Goal: Ask a question

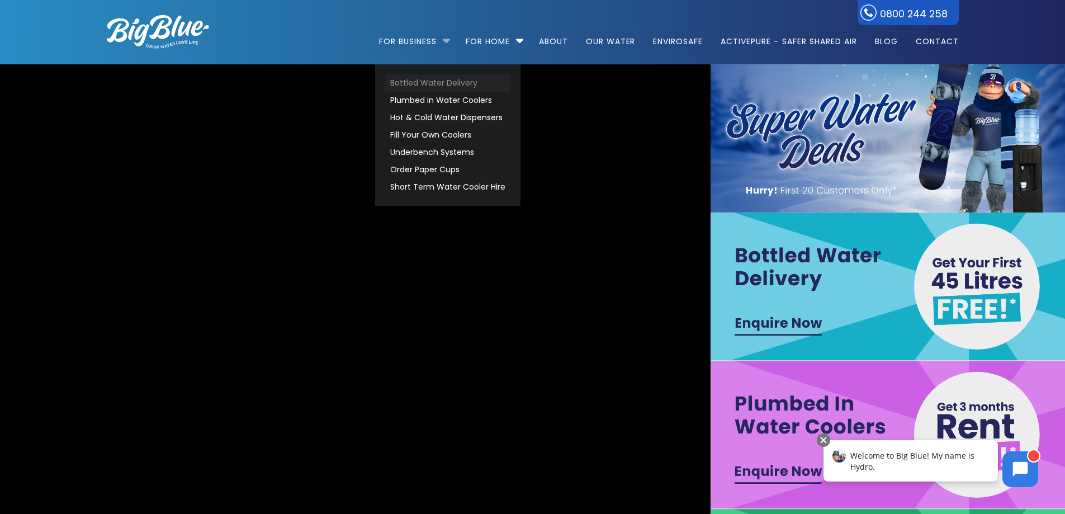
click at [413, 83] on link "Bottled Water Delivery" at bounding box center [447, 82] width 125 height 17
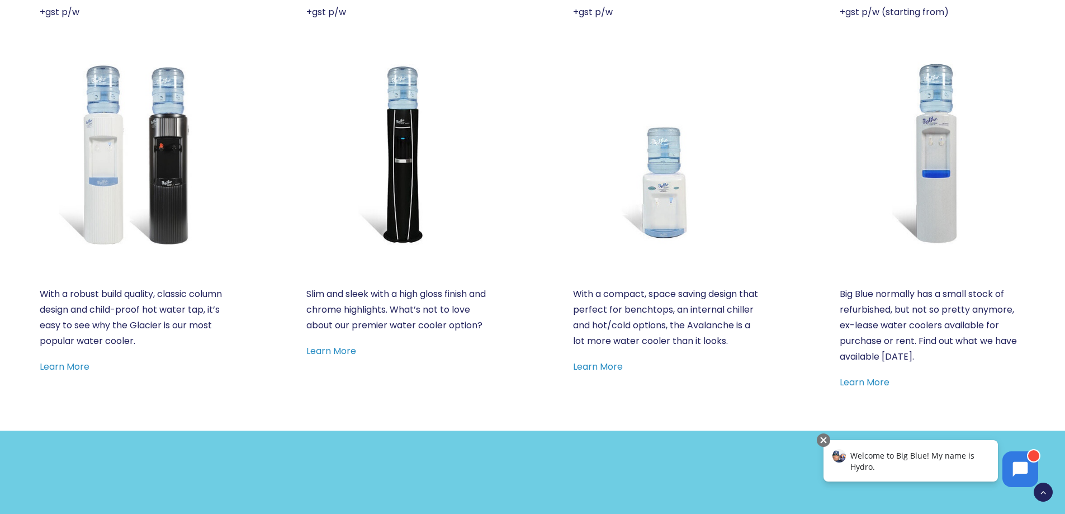
scroll to position [559, 0]
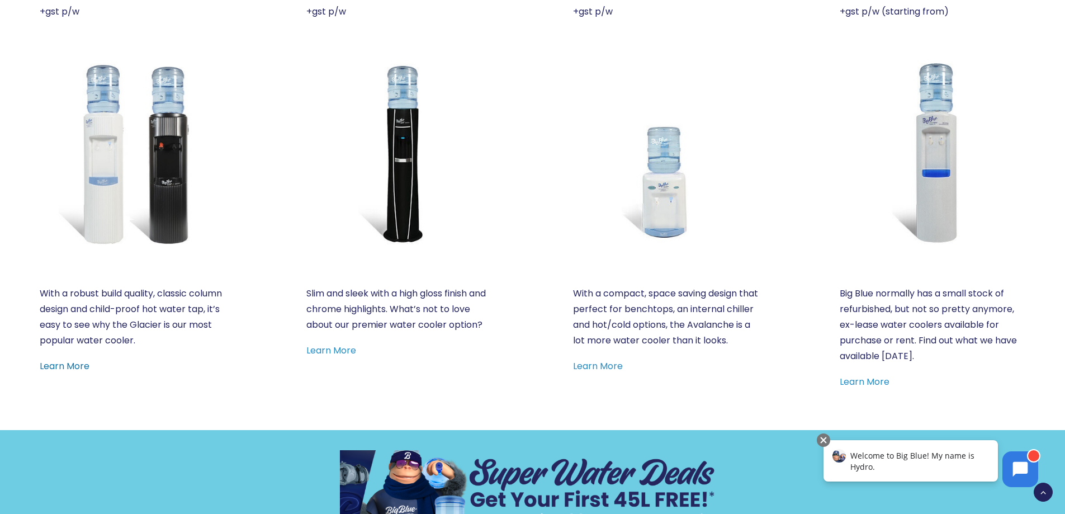
click at [54, 365] on link "Learn More" at bounding box center [65, 365] width 50 height 13
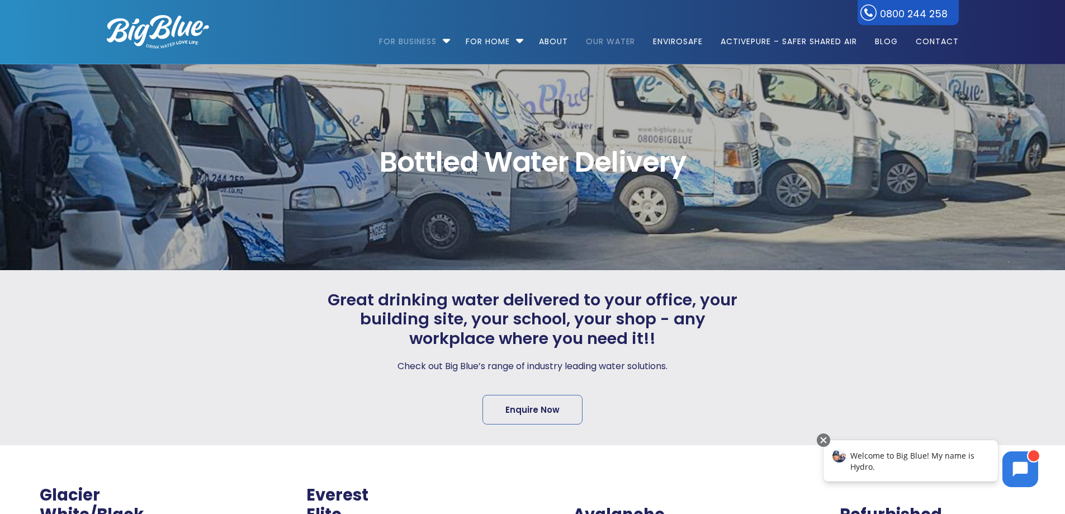
click at [599, 41] on link "Our Water" at bounding box center [610, 36] width 65 height 72
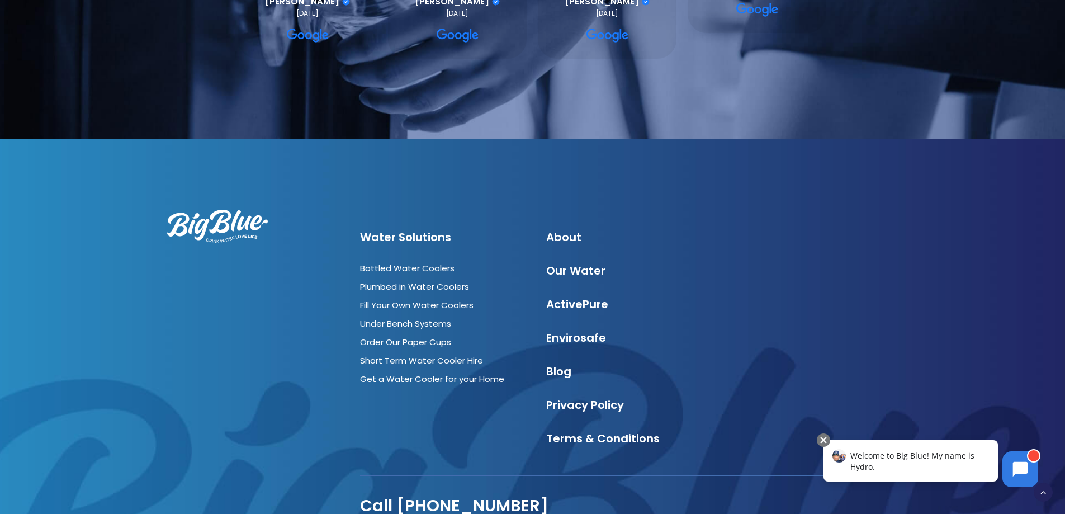
scroll to position [3835, 0]
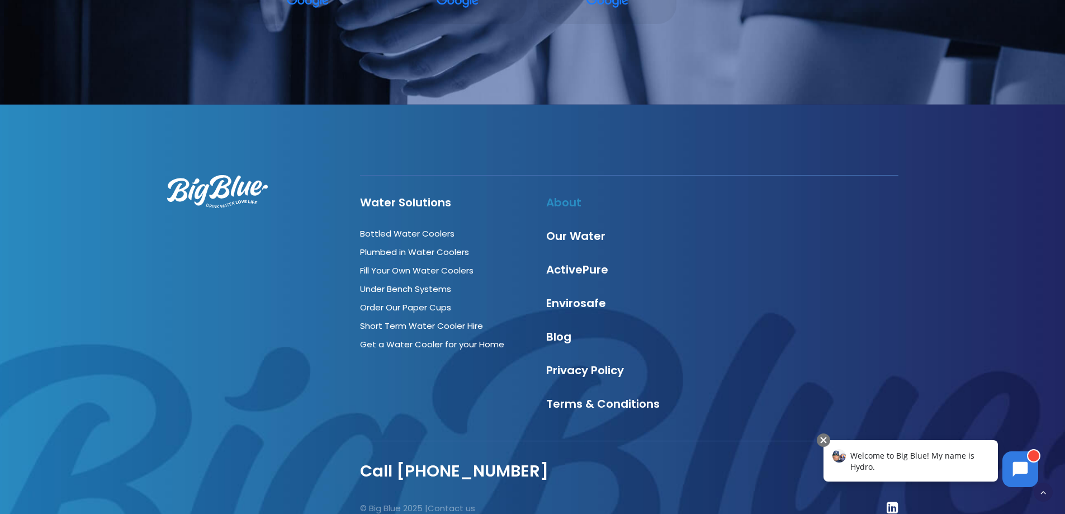
click at [567, 194] on link "About" at bounding box center [563, 202] width 35 height 16
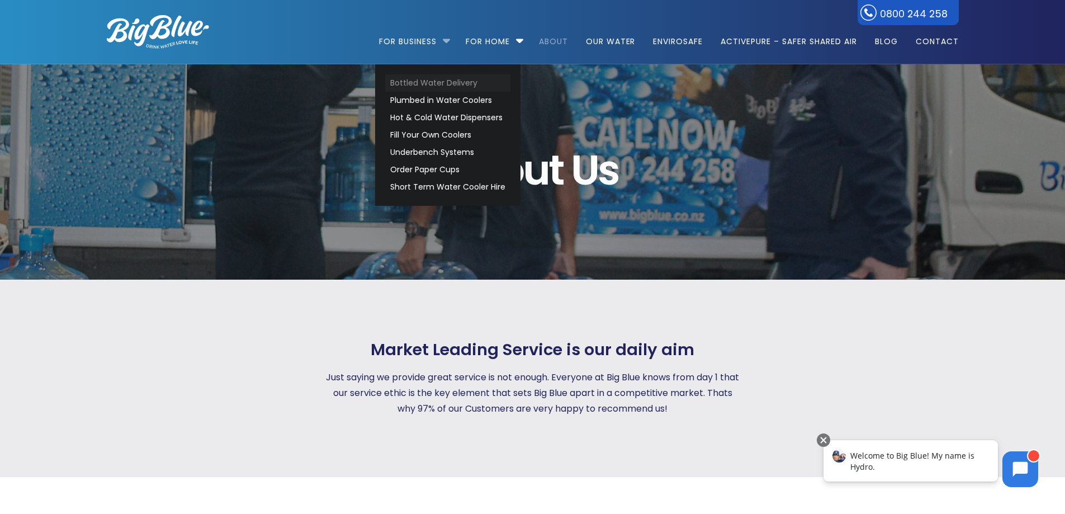
click at [405, 83] on link "Bottled Water Delivery" at bounding box center [447, 82] width 125 height 17
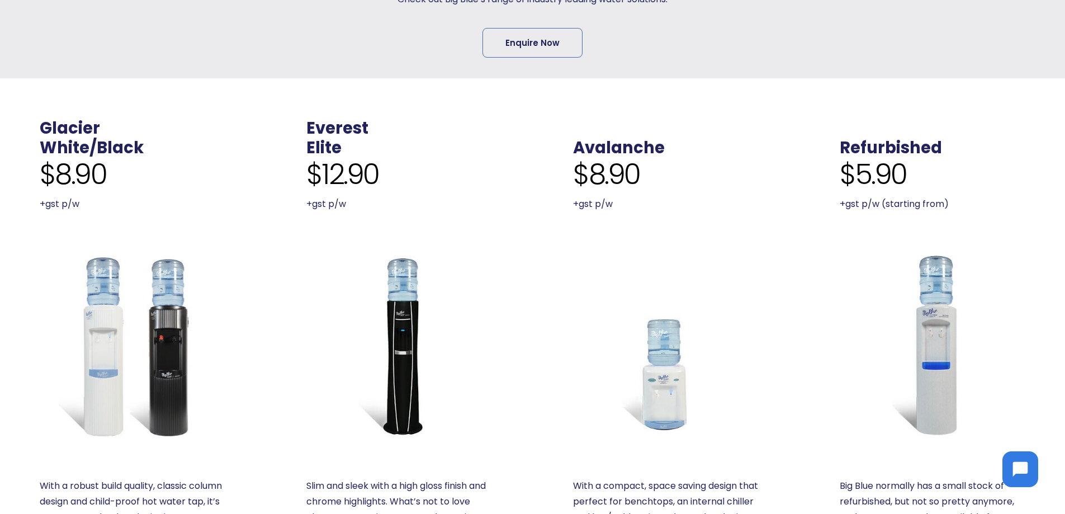
scroll to position [391, 0]
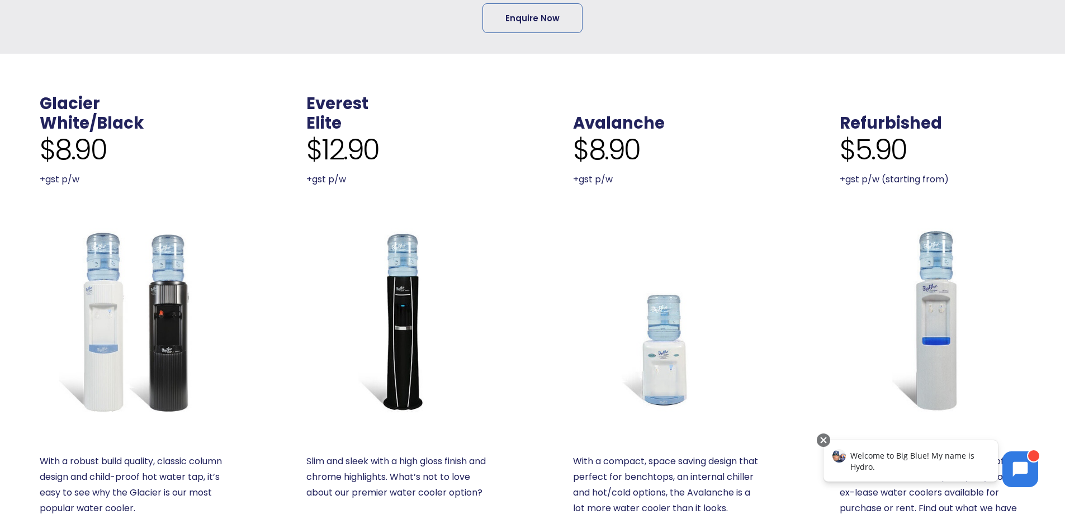
click at [881, 457] on span "Welcome to Big Blue! My name is Hydro." at bounding box center [912, 461] width 124 height 22
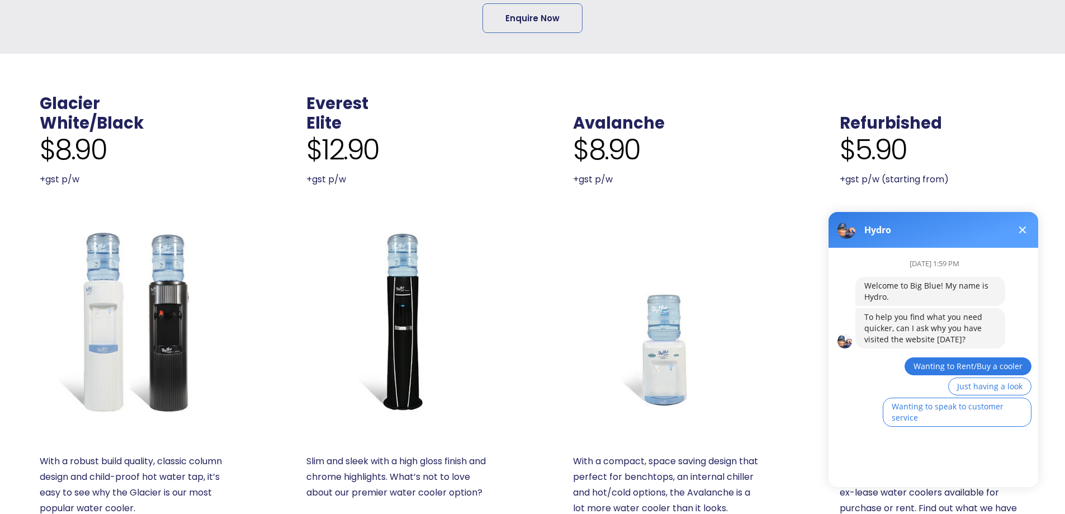
click at [966, 367] on span "Wanting to Rent/Buy a cooler" at bounding box center [967, 365] width 109 height 11
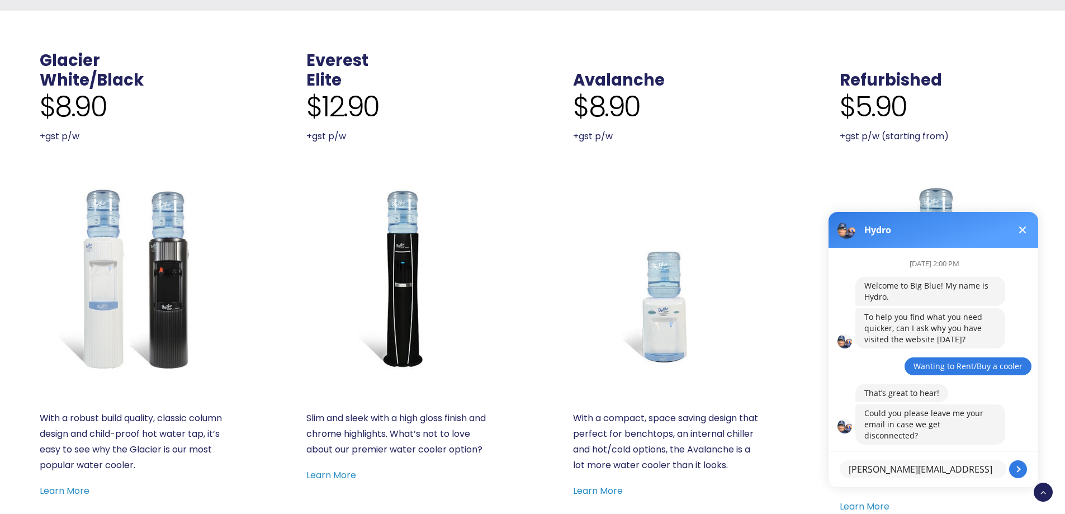
scroll to position [559, 0]
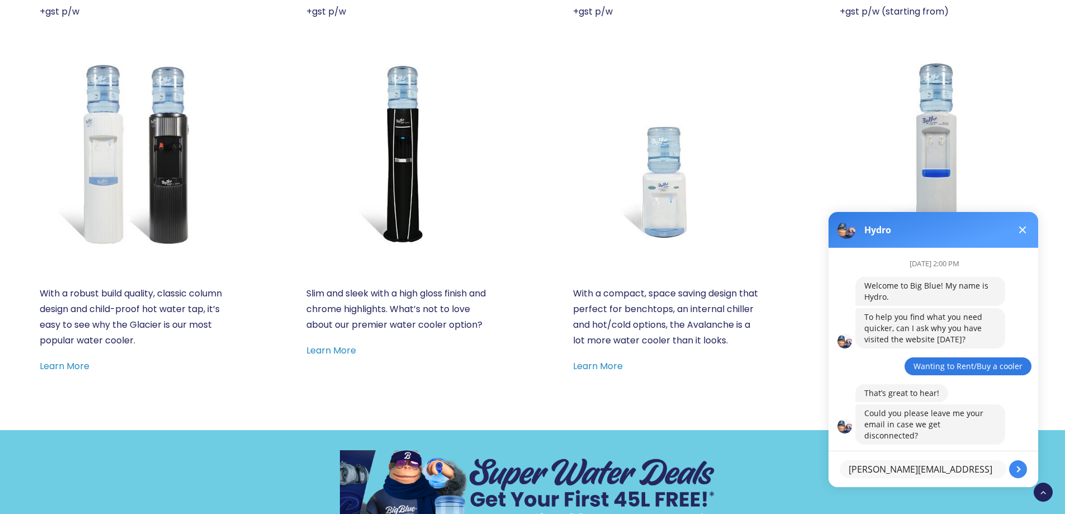
type textarea "rodney@franklintaxation.co.nz"
click at [1021, 466] on button at bounding box center [1018, 469] width 18 height 18
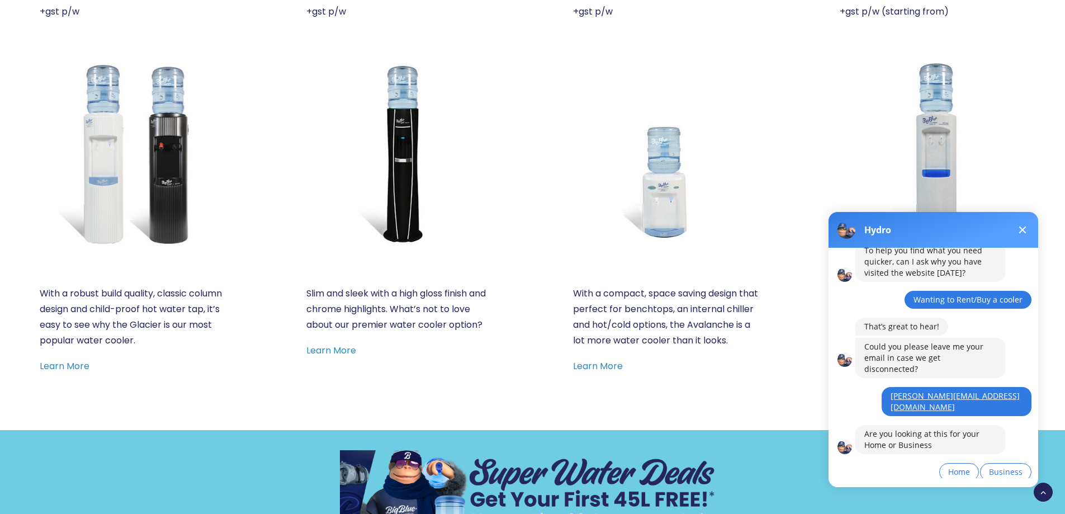
scroll to position [66, 0]
click at [1006, 466] on span "Business" at bounding box center [1006, 471] width 34 height 11
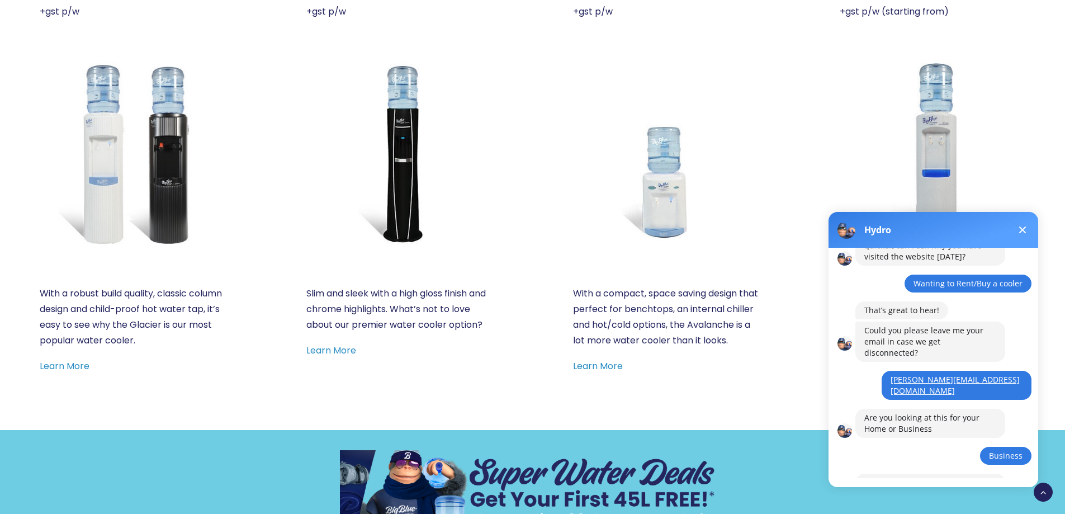
scroll to position [131, 0]
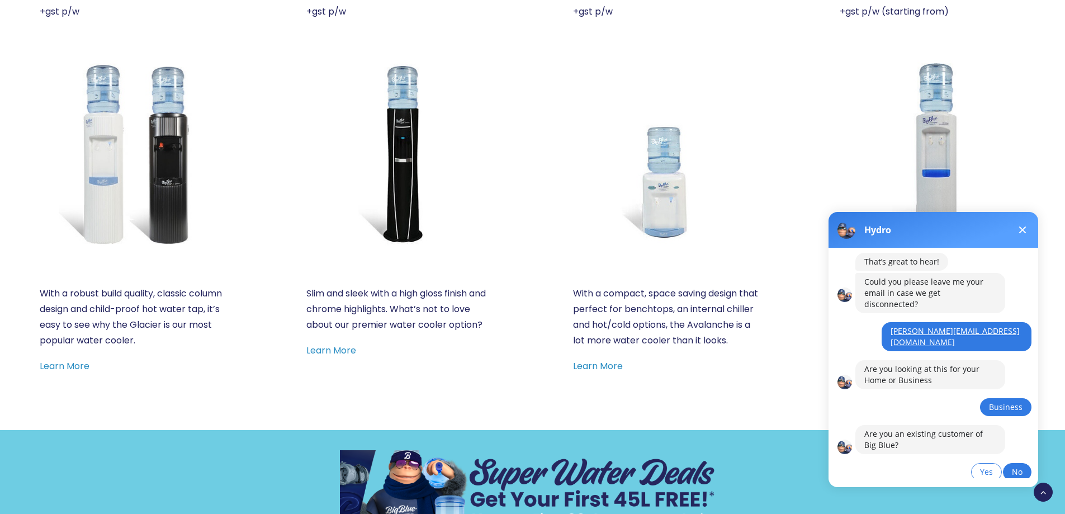
click at [1016, 466] on span "No" at bounding box center [1016, 471] width 11 height 11
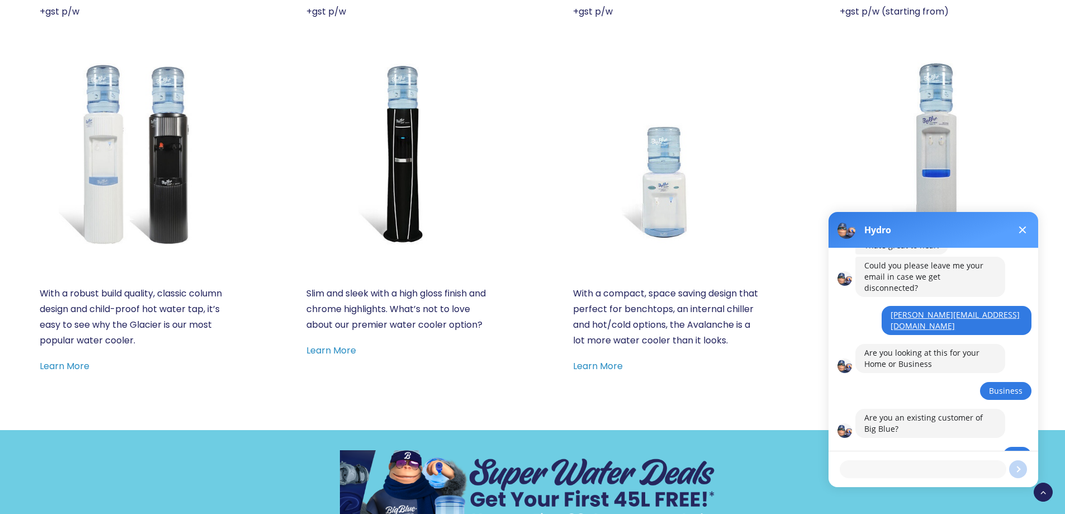
scroll to position [197, 0]
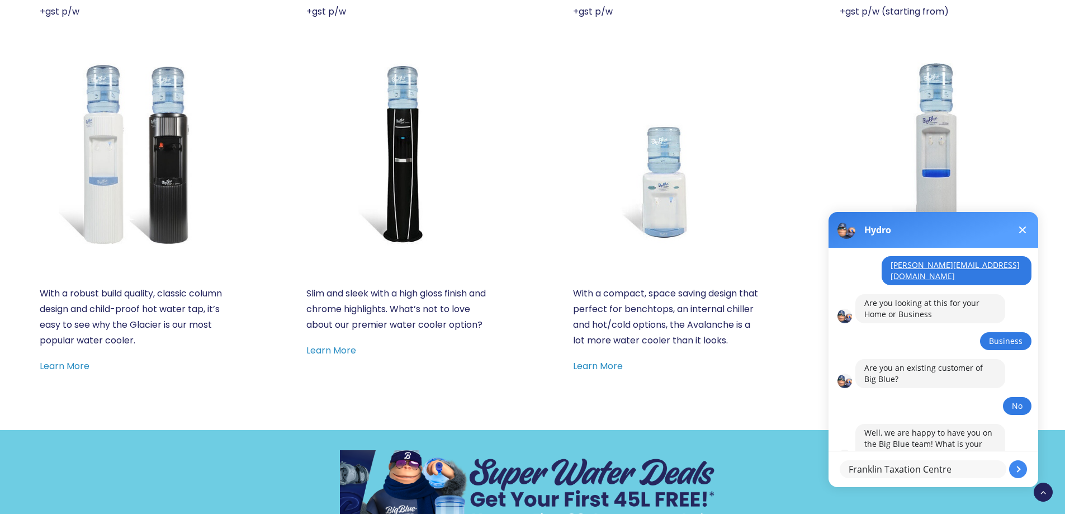
type textarea "Franklin Taxation Centre"
click at [1021, 470] on button at bounding box center [1018, 469] width 18 height 18
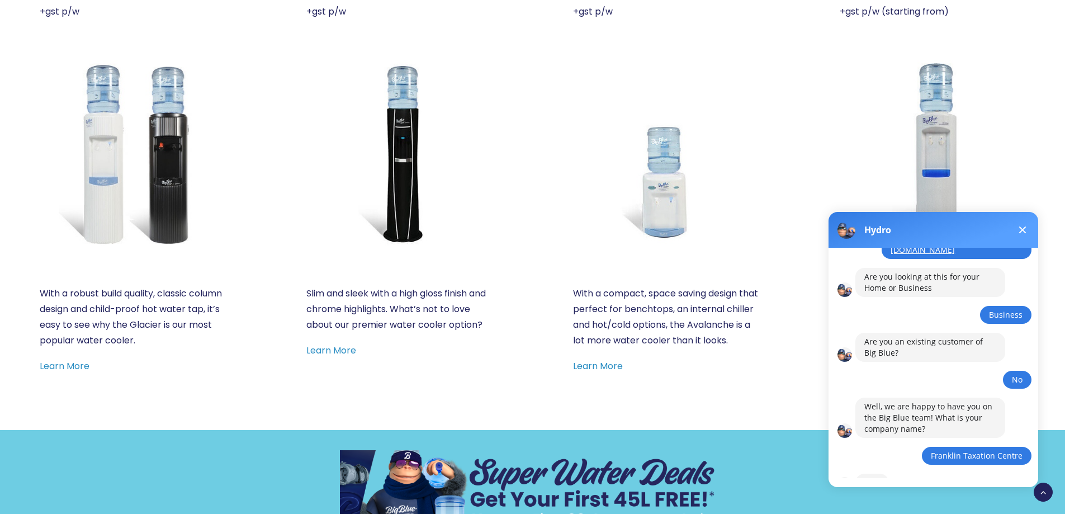
scroll to position [251, 0]
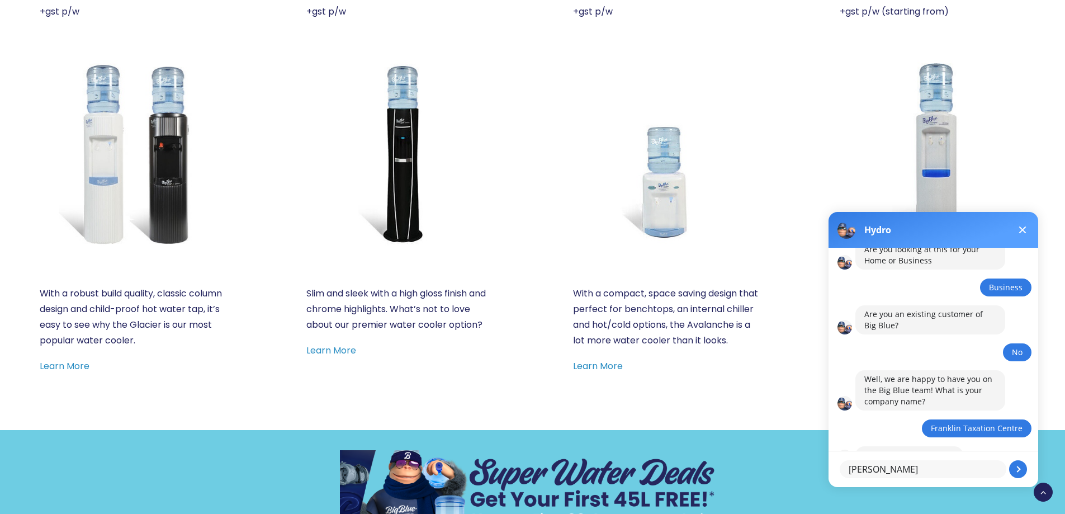
type textarea "Rodney Stewart"
click at [1021, 471] on button at bounding box center [1018, 469] width 18 height 18
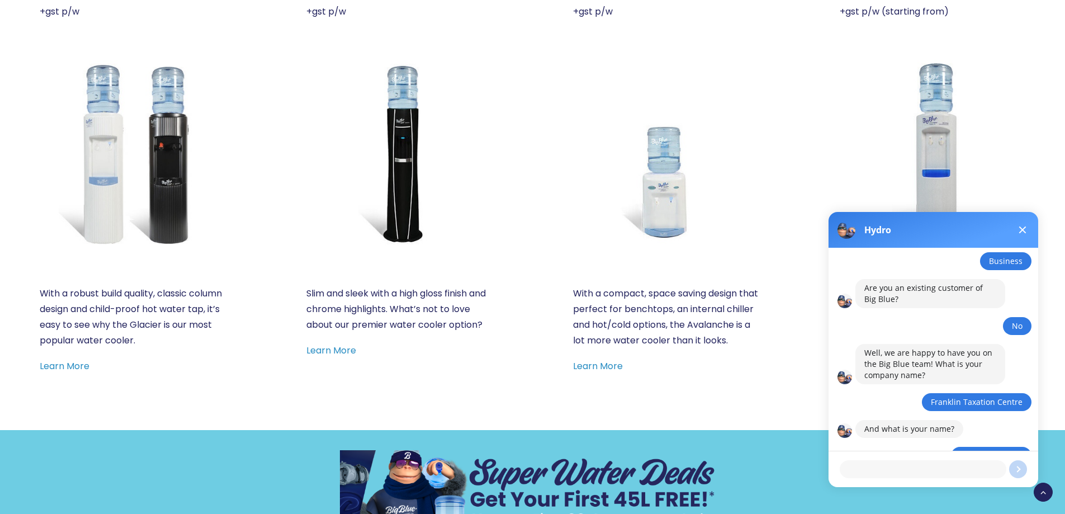
scroll to position [383, 0]
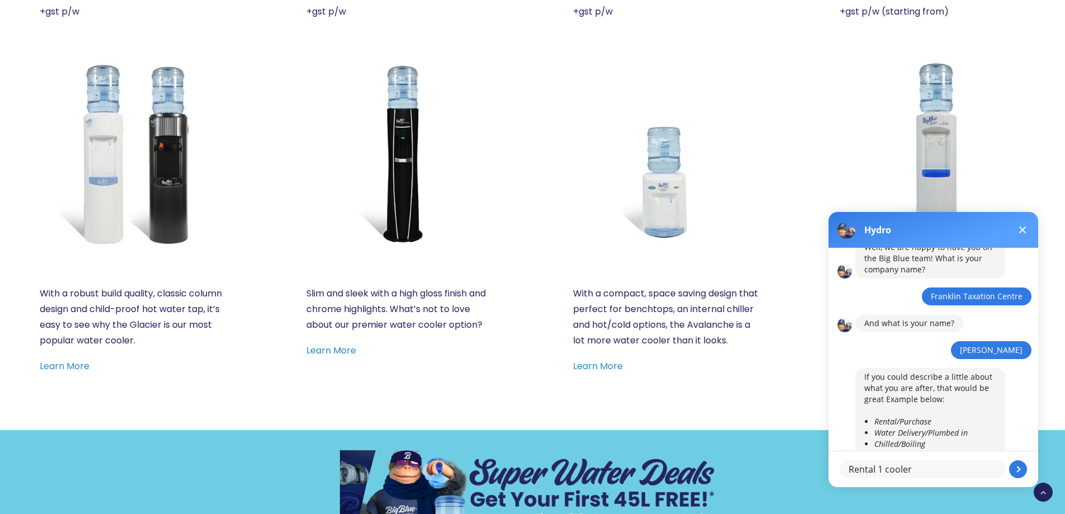
type textarea "Rental 1 cooler."
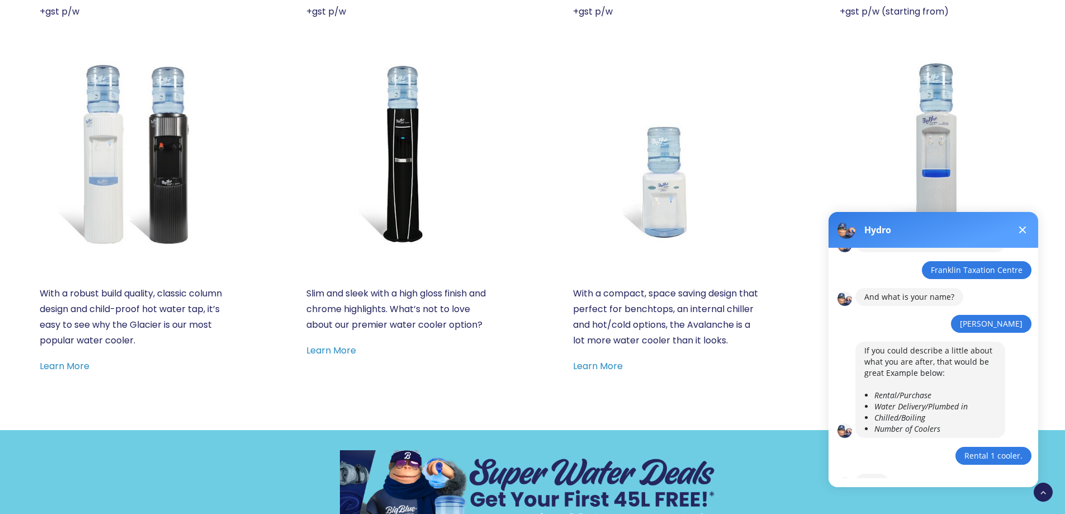
scroll to position [459, 0]
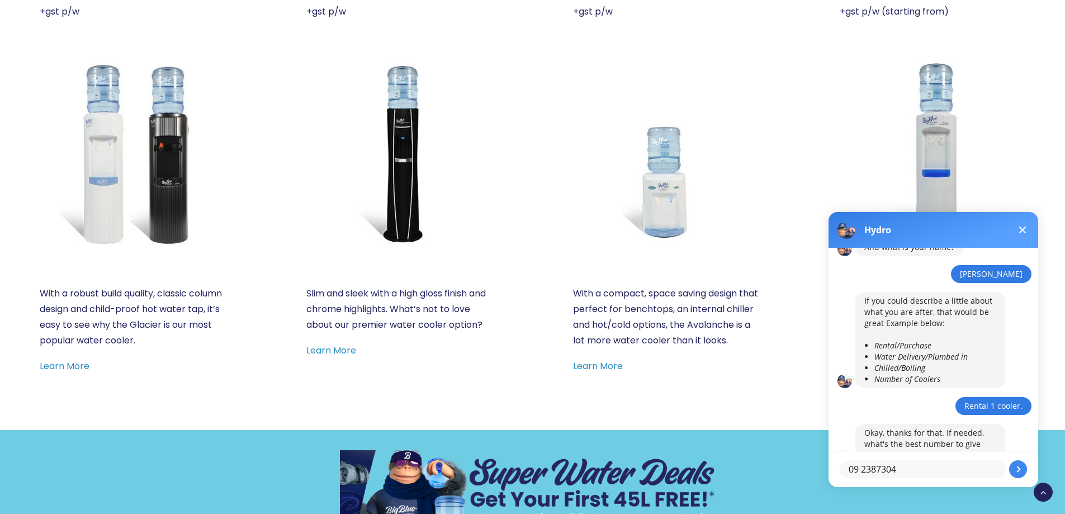
type textarea "09 2387304"
click at [1015, 468] on button at bounding box center [1018, 469] width 18 height 18
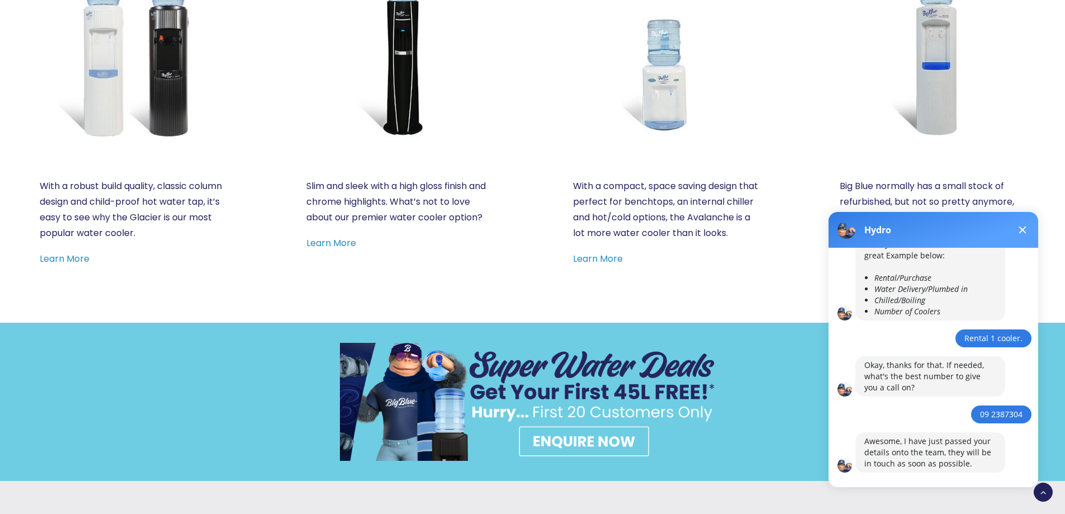
scroll to position [671, 0]
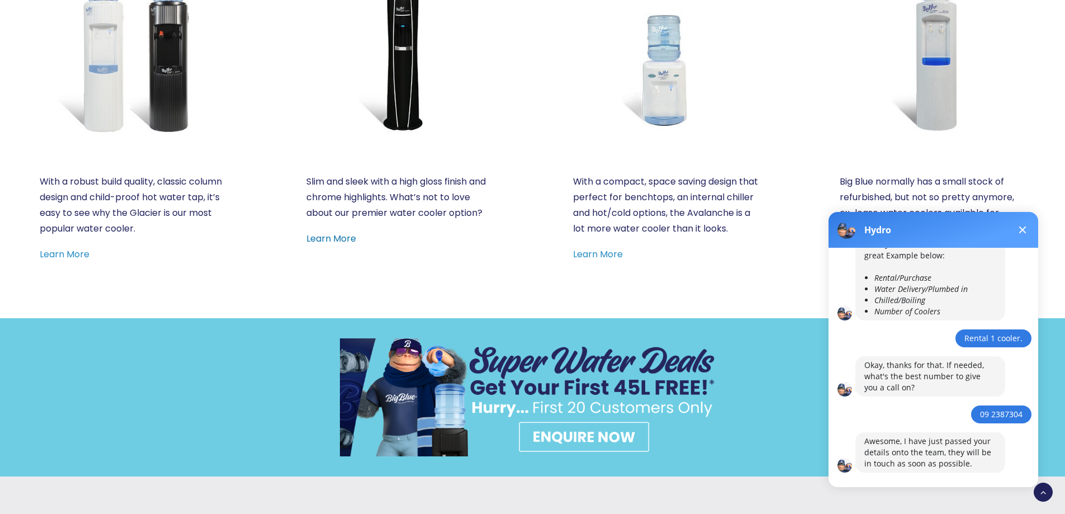
click at [343, 237] on link "Learn More" at bounding box center [331, 238] width 50 height 13
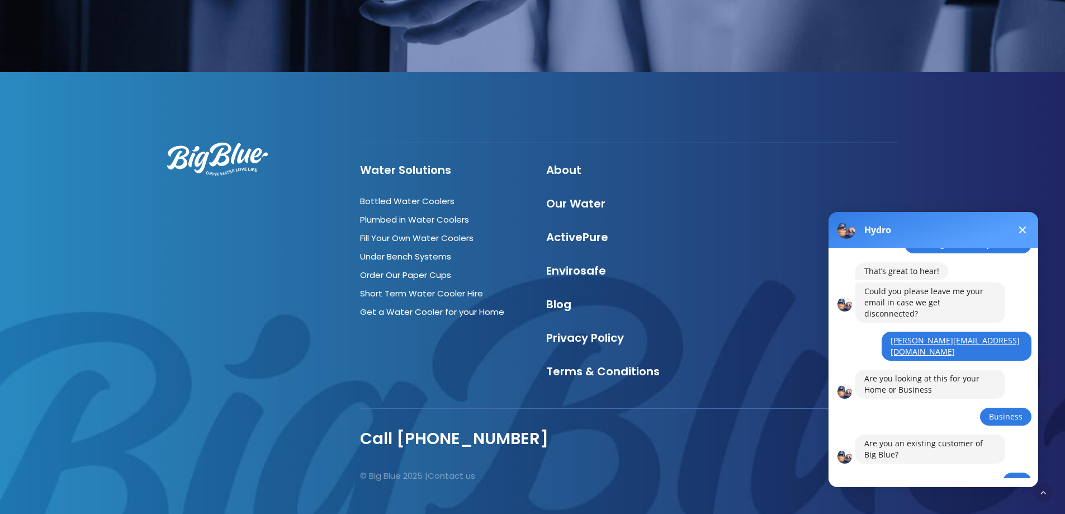
scroll to position [1397, 0]
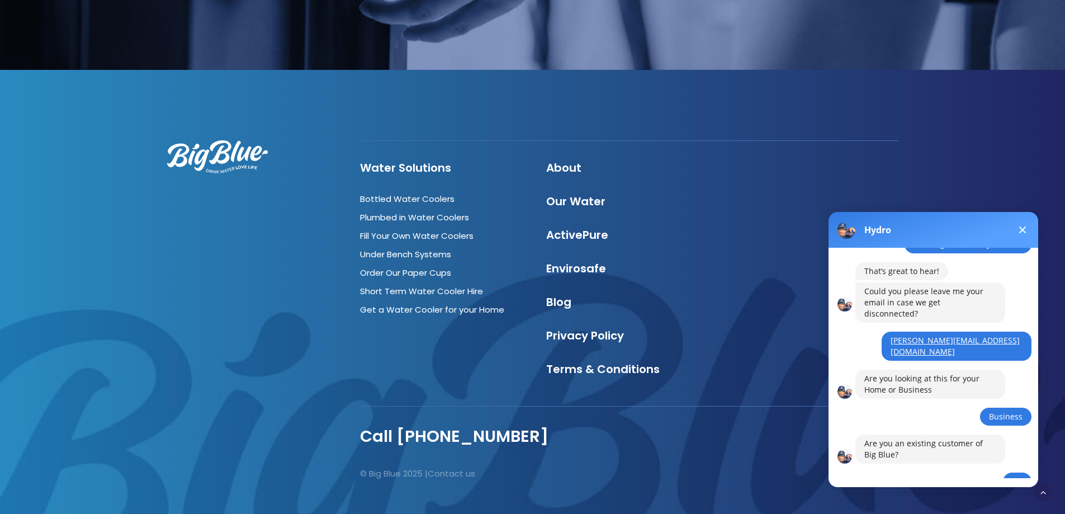
click at [752, 109] on div "Water Solutions Bottled Water Coolers Plumbed in Water Coolers Fill Your Own Wa…" at bounding box center [533, 306] width 892 height 473
click at [1021, 229] on span at bounding box center [1022, 229] width 7 height 7
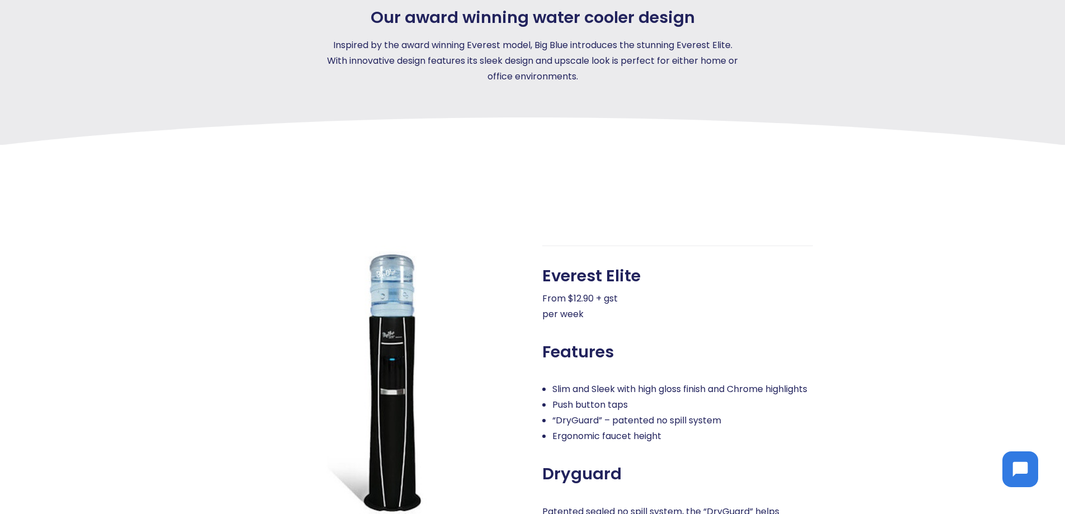
scroll to position [0, 0]
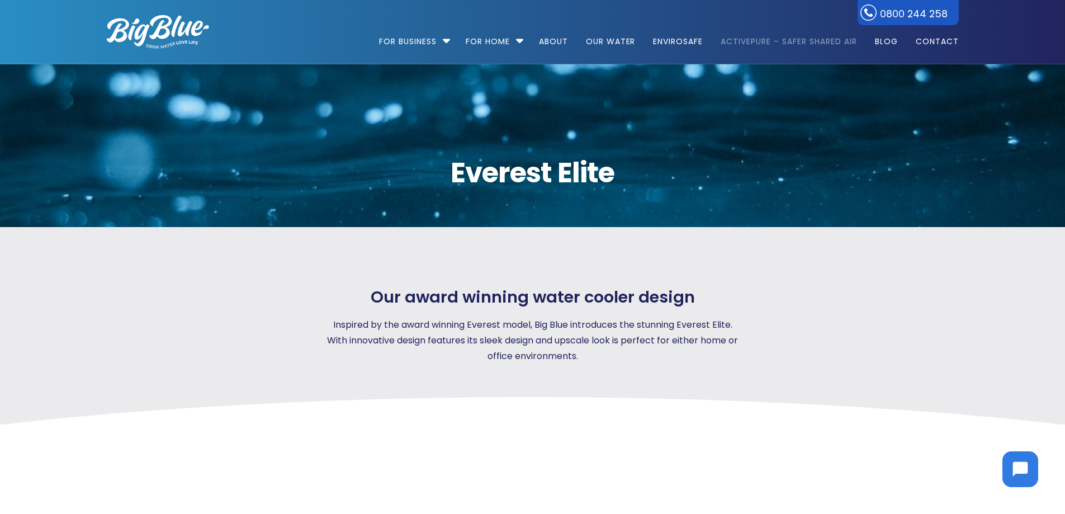
click at [792, 40] on link "ActivePure – Safer Shared Air" at bounding box center [787, 36] width 151 height 72
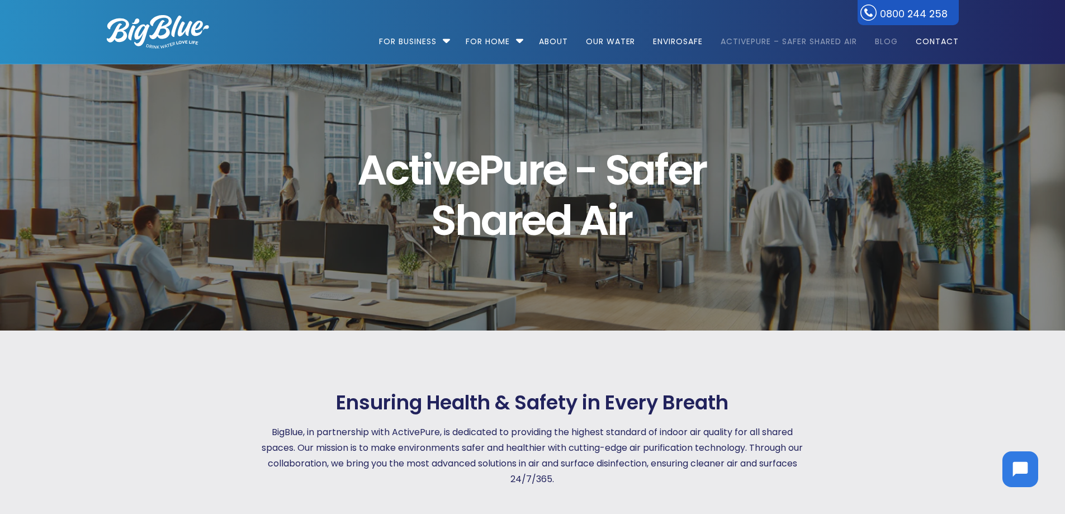
click at [887, 41] on link "Blog" at bounding box center [886, 36] width 39 height 72
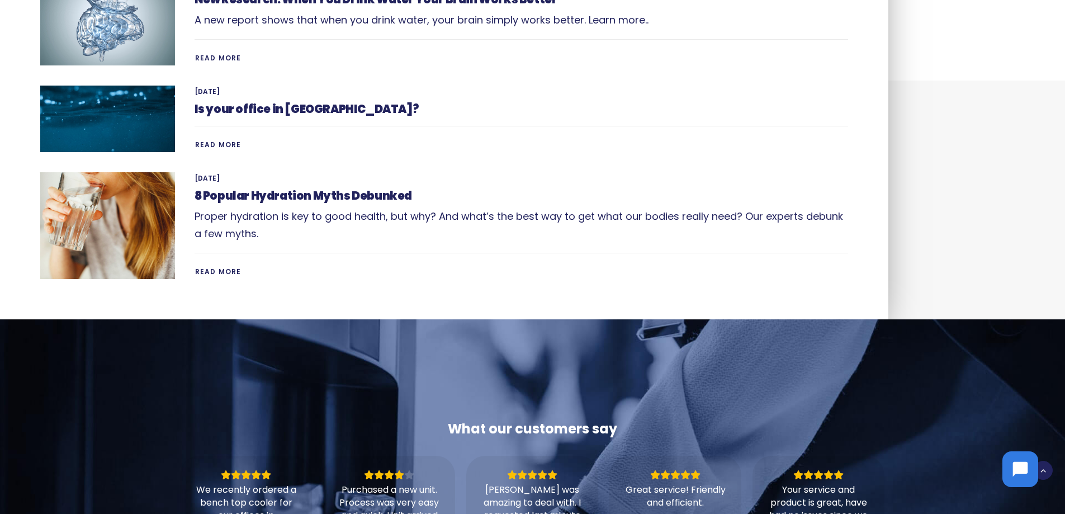
scroll to position [726, 0]
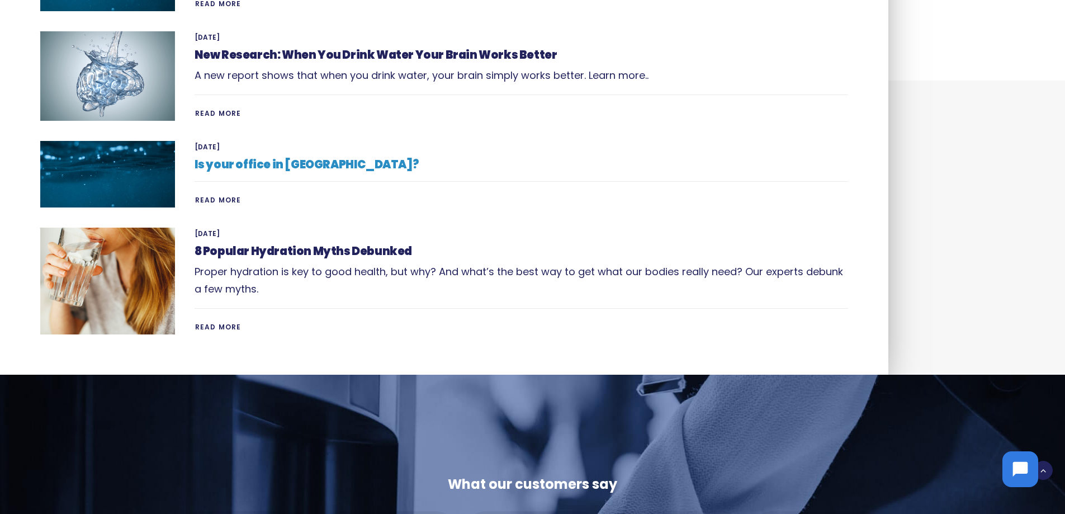
click at [297, 163] on link "Is your office in Auckland?" at bounding box center [306, 164] width 225 height 16
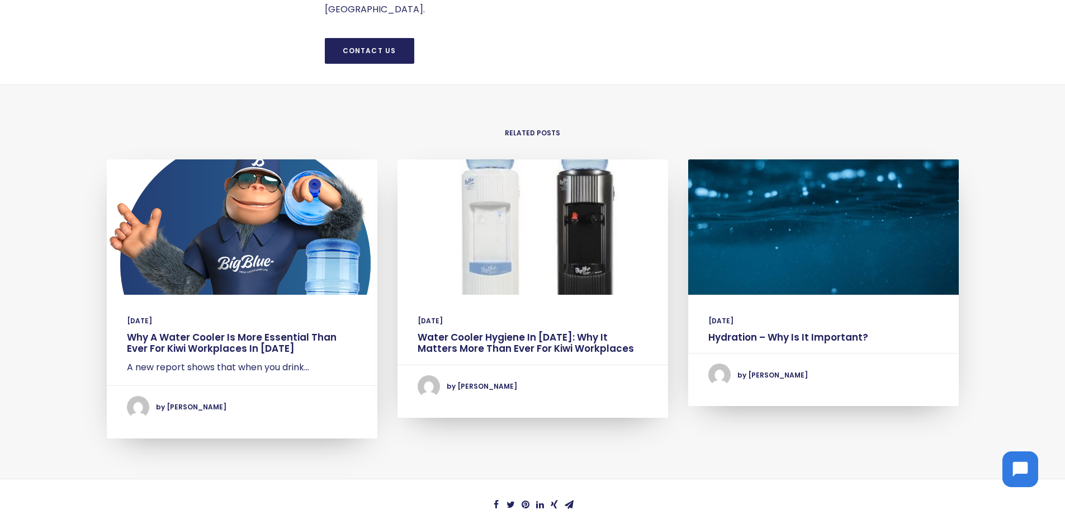
scroll to position [447, 0]
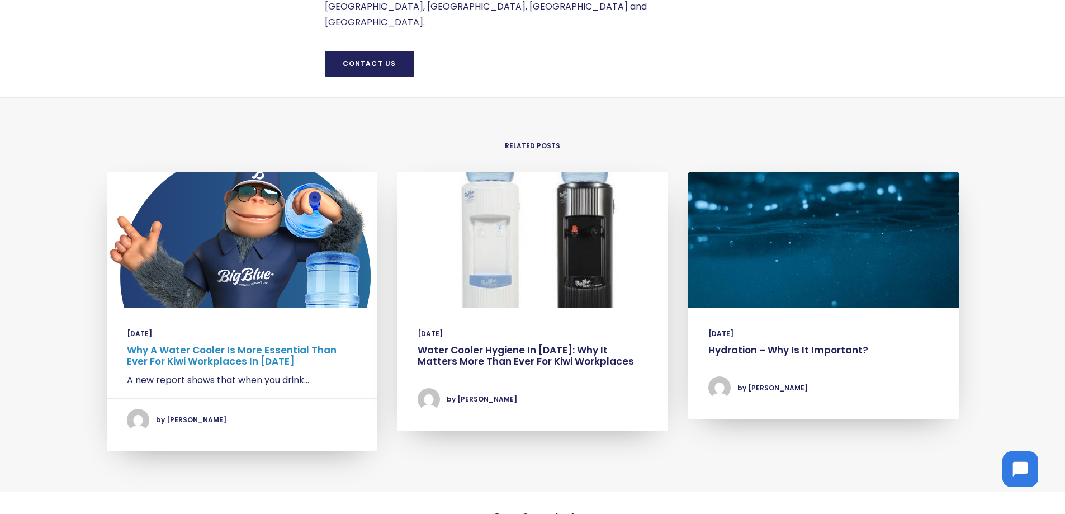
click at [189, 343] on link "Why a Water Cooler is More Essential Than Ever for Kiwi Workplaces in 2025" at bounding box center [232, 355] width 210 height 25
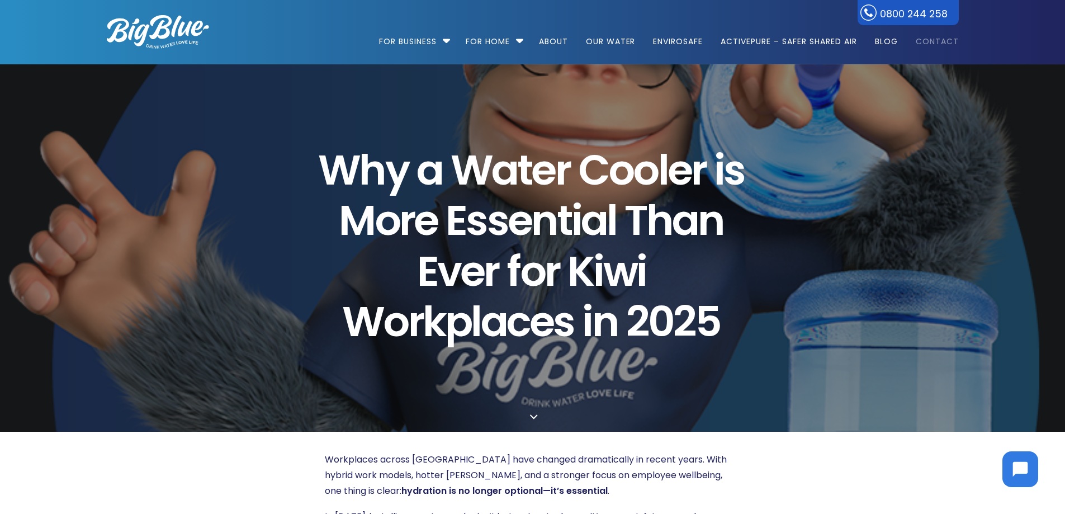
click at [936, 39] on link "Contact" at bounding box center [933, 36] width 51 height 72
